Goal: Task Accomplishment & Management: Use online tool/utility

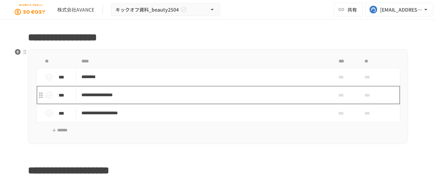
scroll to position [614, 0]
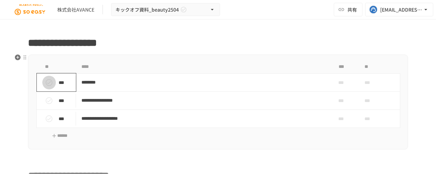
click at [46, 82] on icon "status" at bounding box center [49, 82] width 7 height 7
click at [50, 98] on icon "status" at bounding box center [49, 100] width 8 height 8
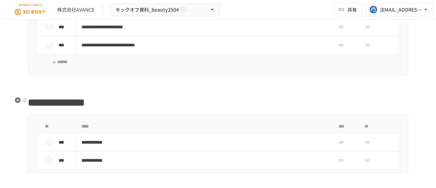
scroll to position [852, 0]
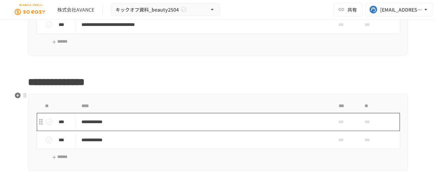
click at [126, 114] on td "**********" at bounding box center [204, 122] width 256 height 18
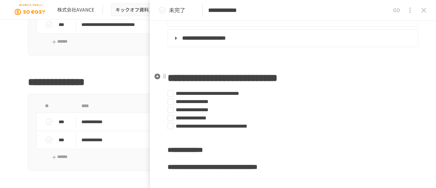
scroll to position [3705, 0]
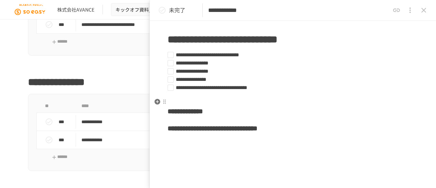
click at [400, 48] on h1 "**********" at bounding box center [293, 39] width 251 height 17
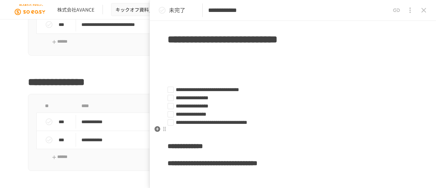
click at [318, 71] on p at bounding box center [293, 66] width 251 height 9
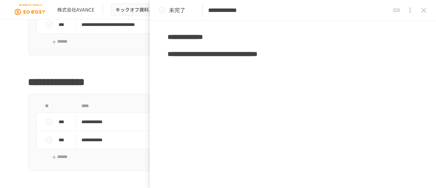
scroll to position [4054, 0]
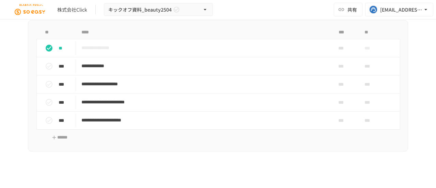
scroll to position [477, 0]
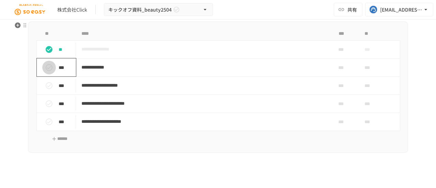
click at [45, 68] on icon "status" at bounding box center [49, 67] width 8 height 8
click at [45, 79] on button "status" at bounding box center [49, 86] width 14 height 14
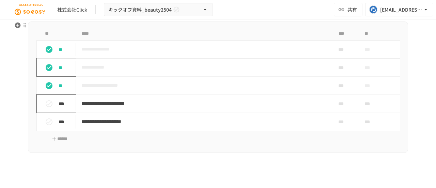
click at [48, 103] on icon "status" at bounding box center [49, 104] width 8 height 8
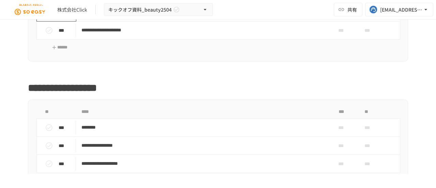
scroll to position [579, 0]
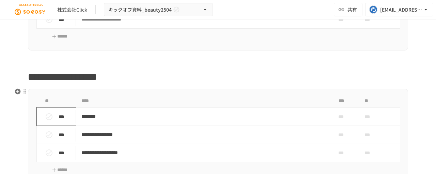
click at [46, 118] on icon "status" at bounding box center [49, 116] width 7 height 7
click at [46, 132] on icon "status" at bounding box center [49, 135] width 8 height 8
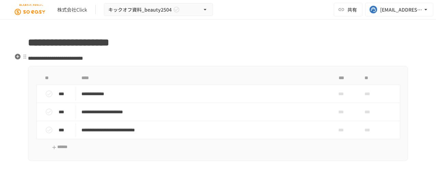
scroll to position [750, 0]
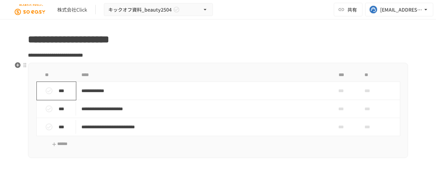
click at [45, 92] on icon "status" at bounding box center [49, 91] width 8 height 8
click at [46, 107] on icon "status" at bounding box center [49, 108] width 7 height 7
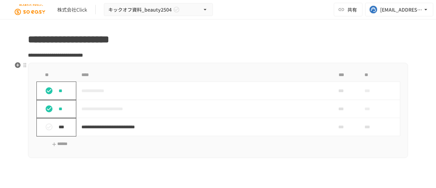
click at [50, 124] on button "status" at bounding box center [49, 127] width 14 height 14
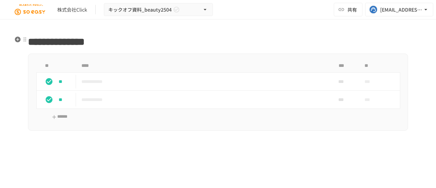
scroll to position [886, 0]
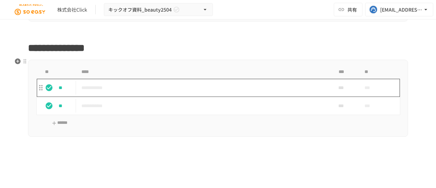
click at [105, 85] on p "**********" at bounding box center [203, 88] width 245 height 9
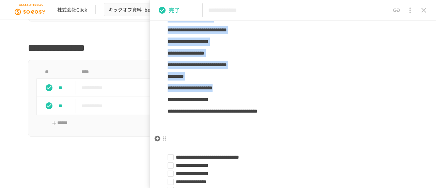
scroll to position [3927, 0]
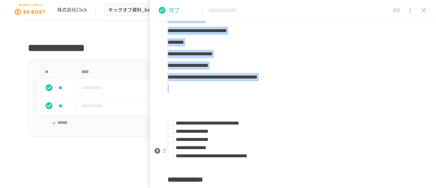
copy div "**********"
drag, startPoint x: 168, startPoint y: 78, endPoint x: 373, endPoint y: 148, distance: 216.8
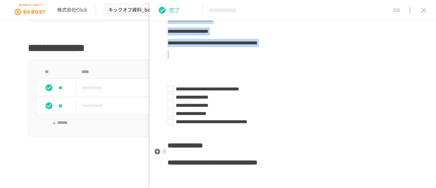
scroll to position [3995, 0]
